Goal: Task Accomplishment & Management: Manage account settings

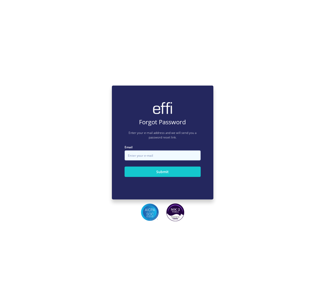
click at [183, 156] on input "Email" at bounding box center [162, 156] width 76 height 10
type input "keishan.s@effi.com.au"
